Goal: Information Seeking & Learning: Learn about a topic

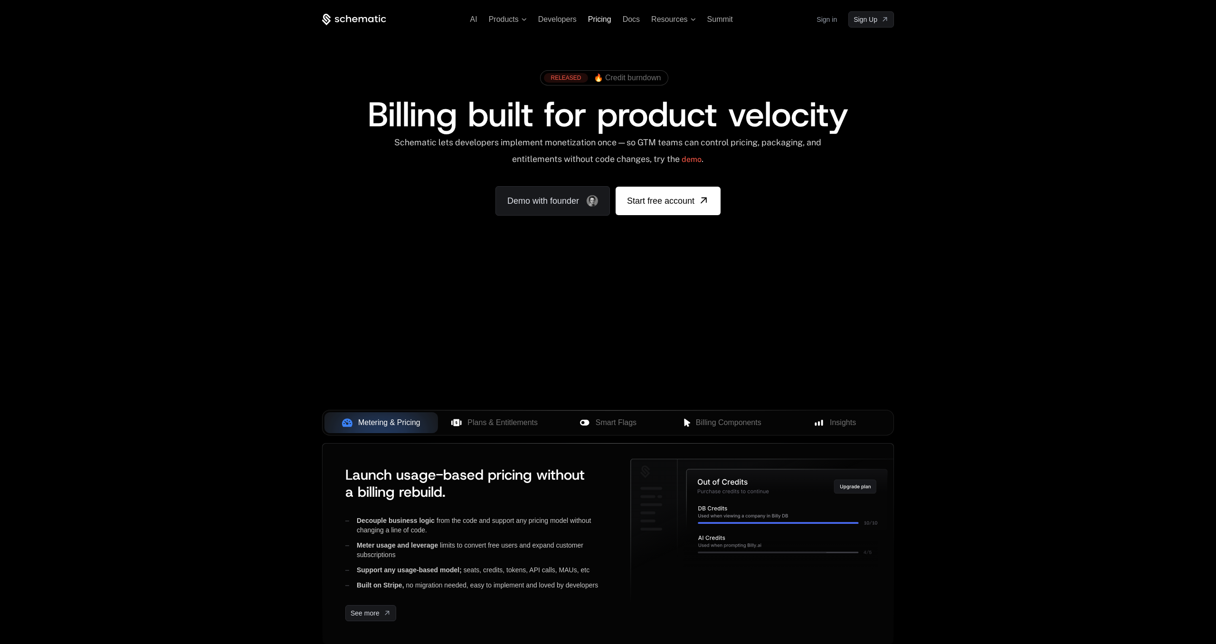
click at [609, 16] on span "Pricing" at bounding box center [599, 19] width 23 height 8
click at [590, 20] on span "Pricing" at bounding box center [599, 19] width 23 height 8
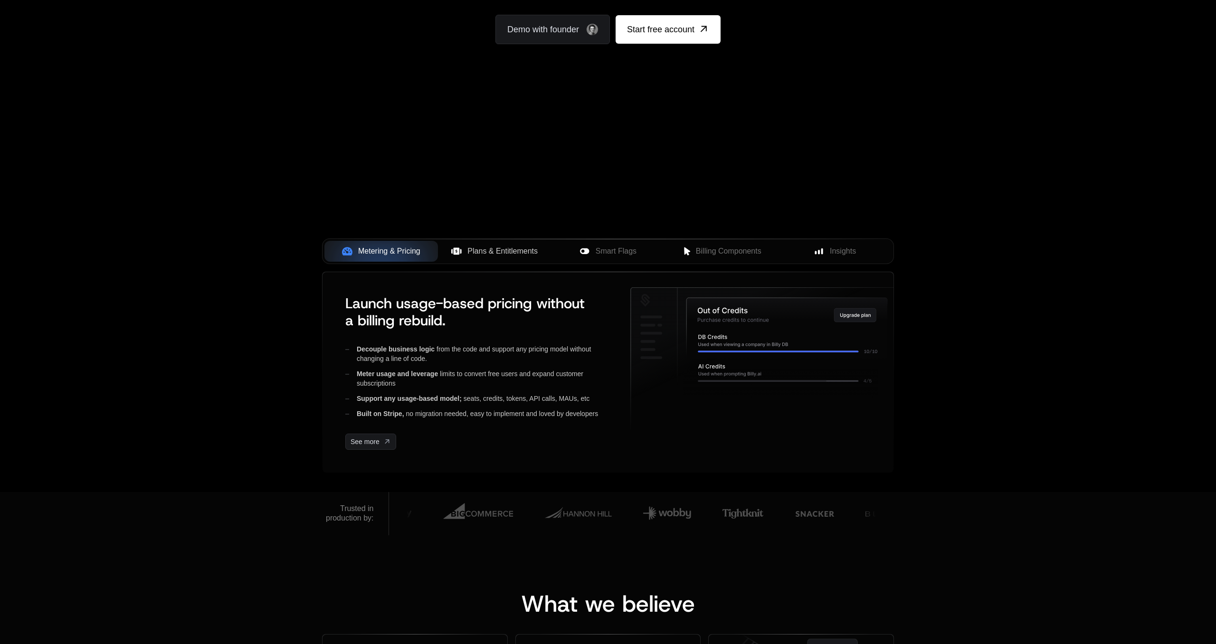
click at [510, 249] on span "Plans & Entitlements" at bounding box center [503, 251] width 70 height 11
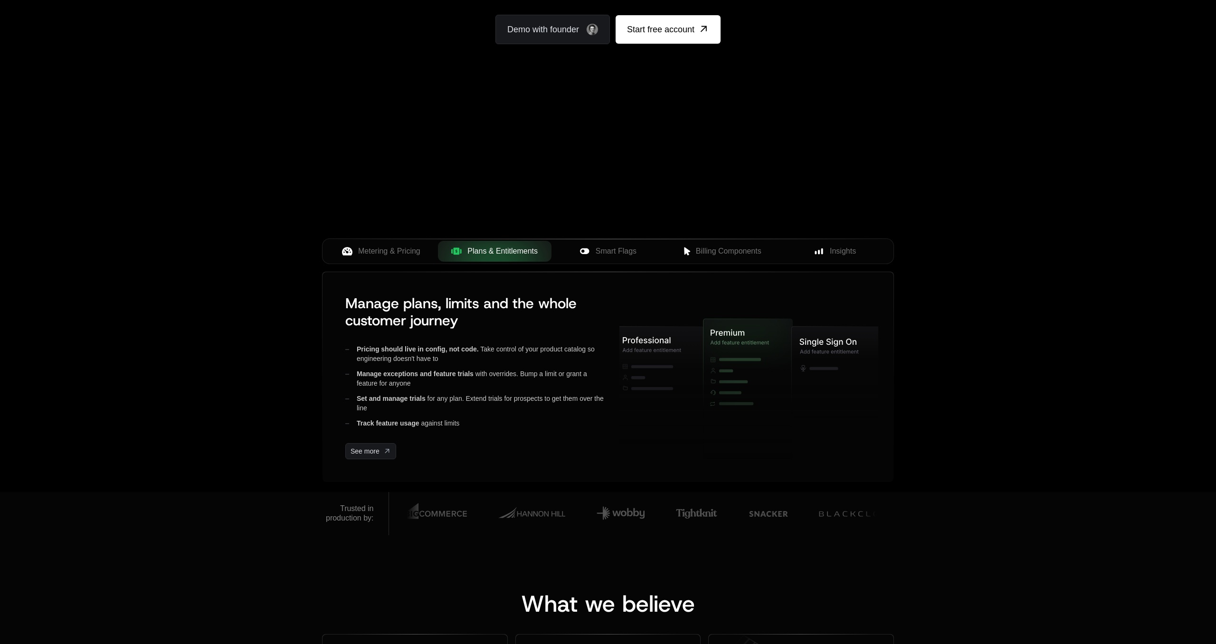
scroll to position [0, 0]
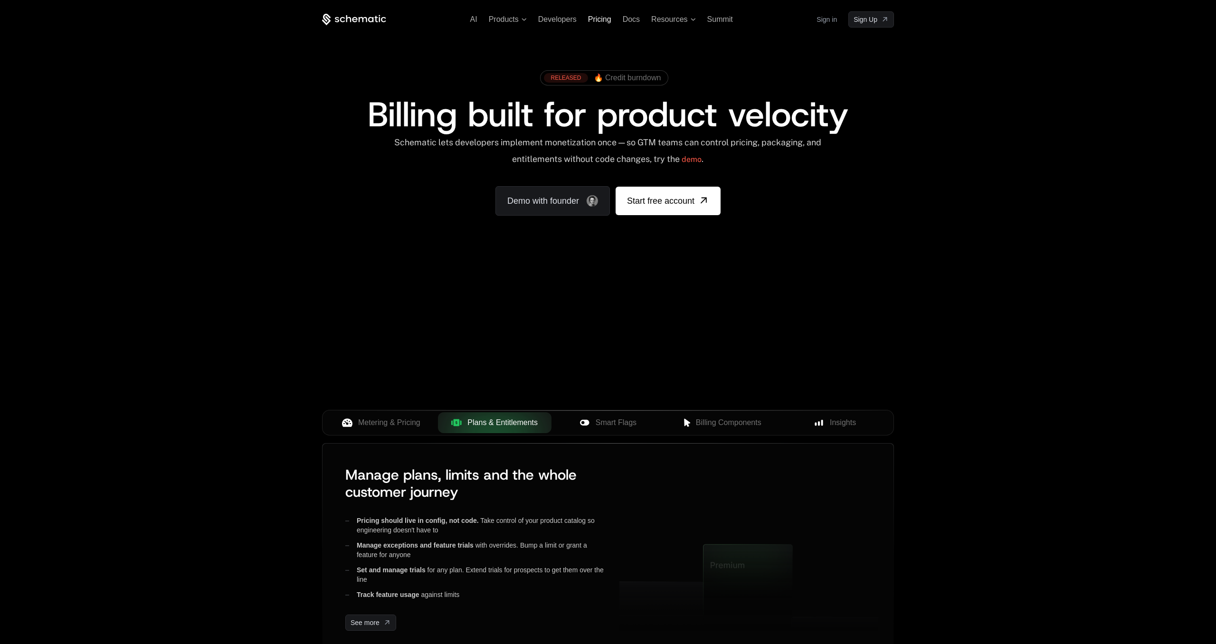
click at [608, 22] on span "Pricing" at bounding box center [599, 19] width 23 height 8
click at [600, 8] on div "AI Products Developers Pricing Docs Resources Summit Sign in Sign Up RELEASED 🔥…" at bounding box center [608, 142] width 1216 height 284
click at [594, 19] on span "Pricing" at bounding box center [599, 19] width 23 height 8
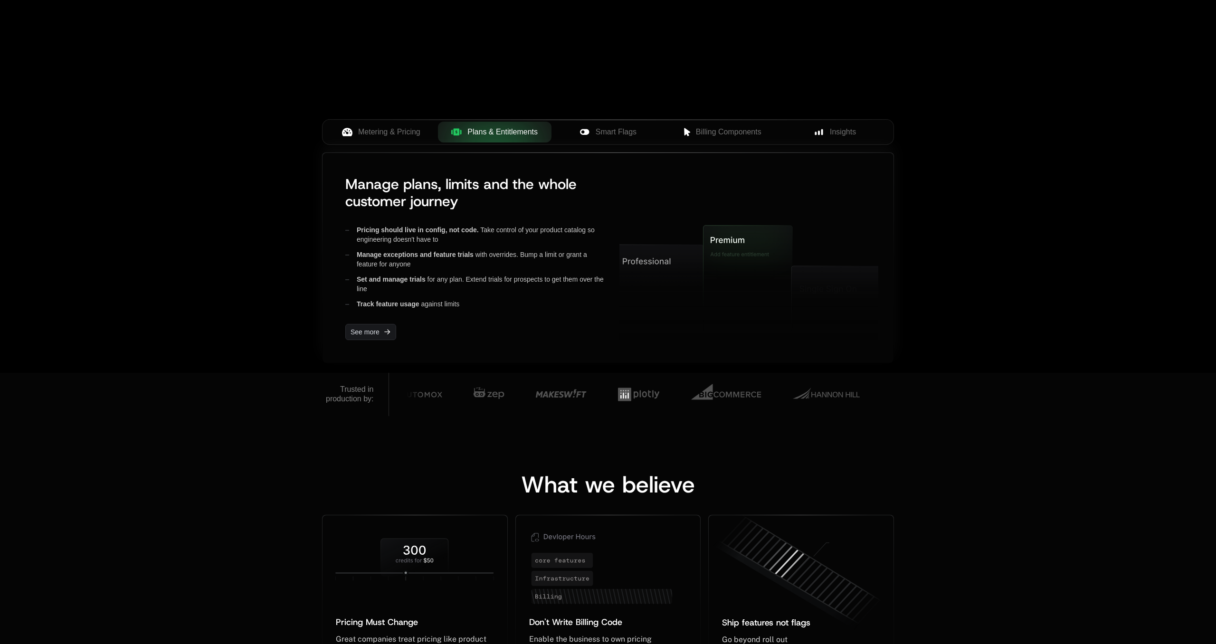
scroll to position [554, 0]
